Goal: Transaction & Acquisition: Purchase product/service

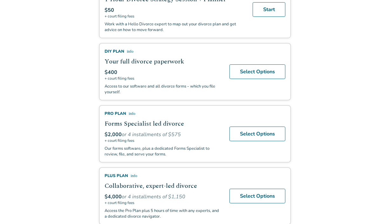
scroll to position [194, 0]
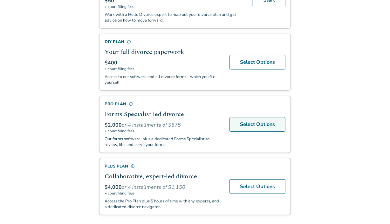
click at [239, 125] on link "Select Options" at bounding box center [257, 124] width 56 height 15
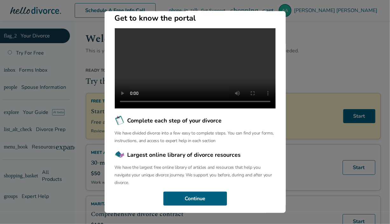
scroll to position [73, 0]
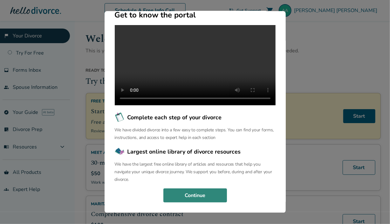
click at [197, 196] on button "Continue" at bounding box center [195, 196] width 64 height 14
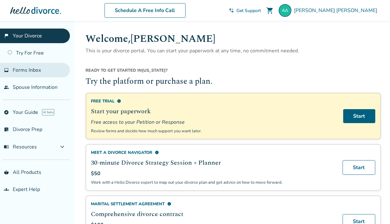
click at [38, 71] on span "Forms Inbox" at bounding box center [27, 70] width 28 height 7
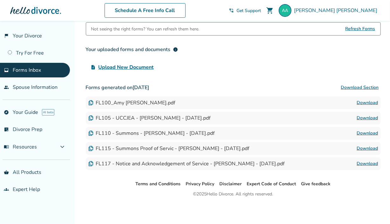
scroll to position [47, 0]
click at [368, 104] on link "Download" at bounding box center [367, 103] width 21 height 8
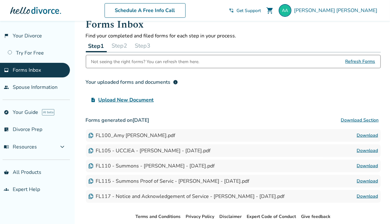
scroll to position [0, 0]
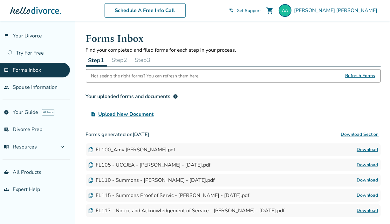
click at [125, 60] on button "Step 2" at bounding box center [119, 60] width 21 height 13
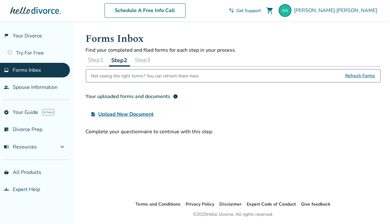
click at [147, 58] on button "Step 3" at bounding box center [142, 60] width 21 height 13
click at [123, 60] on button "Step 2" at bounding box center [119, 60] width 21 height 13
click at [94, 59] on button "Step 1" at bounding box center [96, 60] width 21 height 13
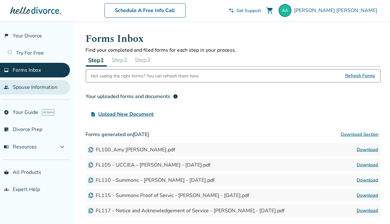
click at [55, 87] on link "people Spouse Information" at bounding box center [35, 87] width 70 height 15
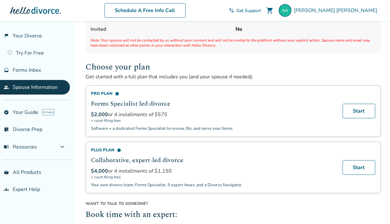
scroll to position [64, 0]
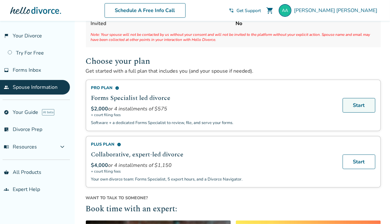
click at [347, 109] on link "Start" at bounding box center [358, 105] width 33 height 15
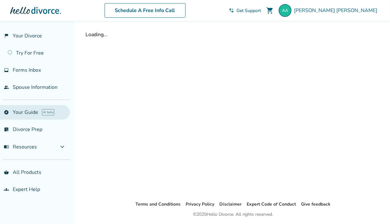
click at [10, 115] on link "explore Your Guide AI beta" at bounding box center [35, 112] width 70 height 15
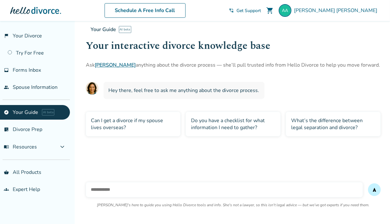
click at [185, 146] on div "Your Guide AI beta Your interactive divorce knowledge base Ask Hallie anything …" at bounding box center [233, 111] width 305 height 180
click at [219, 124] on div "Do you have a checklist for what information I need to gather?" at bounding box center [233, 124] width 95 height 25
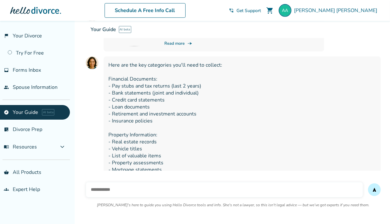
scroll to position [145, 0]
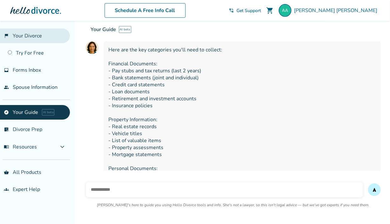
click at [41, 36] on link "flag_2 Your Divorce" at bounding box center [35, 36] width 70 height 15
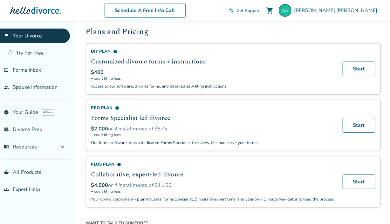
scroll to position [413, 0]
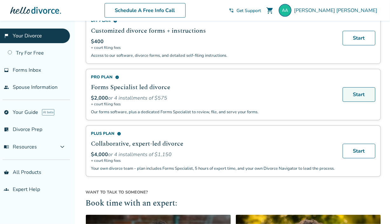
click at [366, 93] on link "Start" at bounding box center [358, 94] width 33 height 15
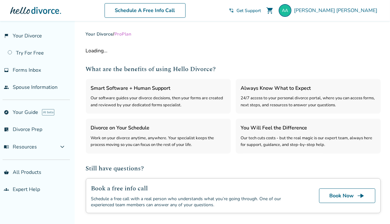
select select "***"
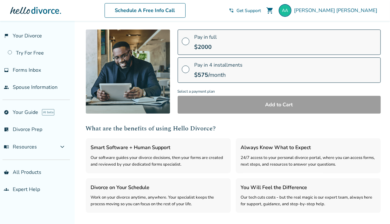
scroll to position [32, 0]
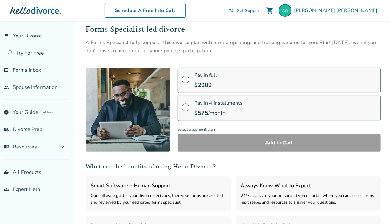
click at [190, 81] on label "Pay in full $ 2000" at bounding box center [279, 80] width 203 height 25
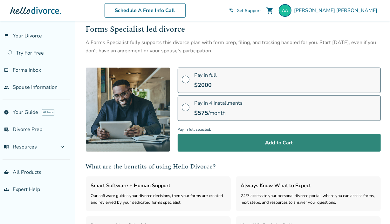
click at [277, 148] on button "Add to Cart" at bounding box center [279, 143] width 203 height 18
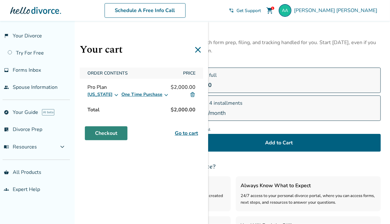
click at [112, 132] on link "Checkout" at bounding box center [106, 133] width 43 height 14
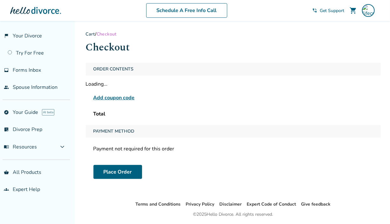
scroll to position [21, 0]
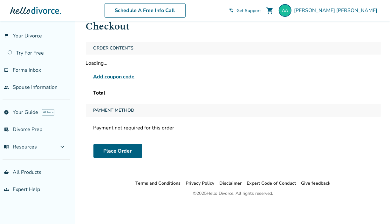
click at [136, 77] on div "Add coupon code" at bounding box center [233, 77] width 280 height 8
click at [131, 77] on div "Order Contents Loading... Add coupon code Total" at bounding box center [233, 70] width 295 height 57
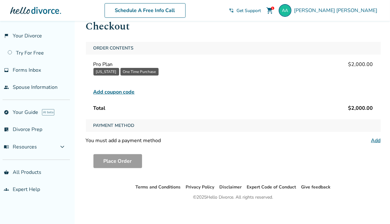
click at [123, 92] on span "Add coupon code" at bounding box center [113, 92] width 41 height 8
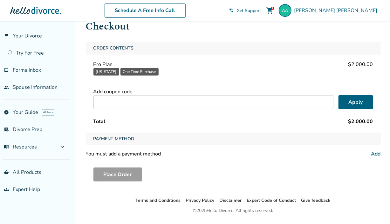
click at [137, 102] on input "text" at bounding box center [213, 102] width 240 height 14
paste input "******"
type input "******"
click at [351, 101] on button "Apply" at bounding box center [355, 102] width 35 height 14
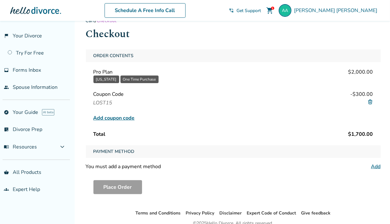
scroll to position [0, 0]
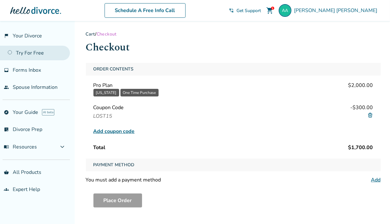
click at [35, 54] on link "Try For Free" at bounding box center [35, 53] width 70 height 15
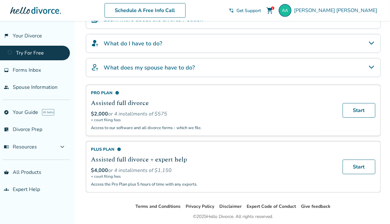
scroll to position [182, 0]
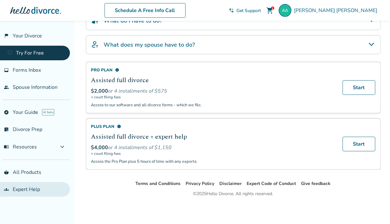
click at [19, 189] on link "groups Expert Help" at bounding box center [35, 189] width 70 height 15
